Goal: Find specific page/section: Find specific page/section

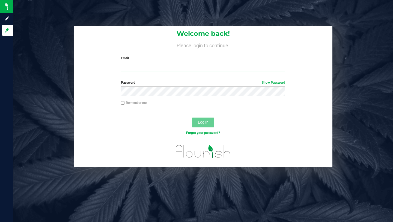
type input "brandon@jabvegas.com"
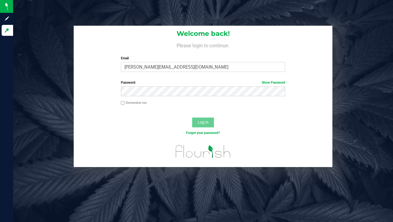
click at [203, 122] on span "Log In" at bounding box center [203, 122] width 11 height 4
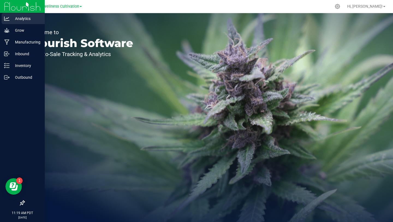
click at [17, 21] on p "Analytics" at bounding box center [26, 18] width 33 height 7
